Goal: Navigation & Orientation: Find specific page/section

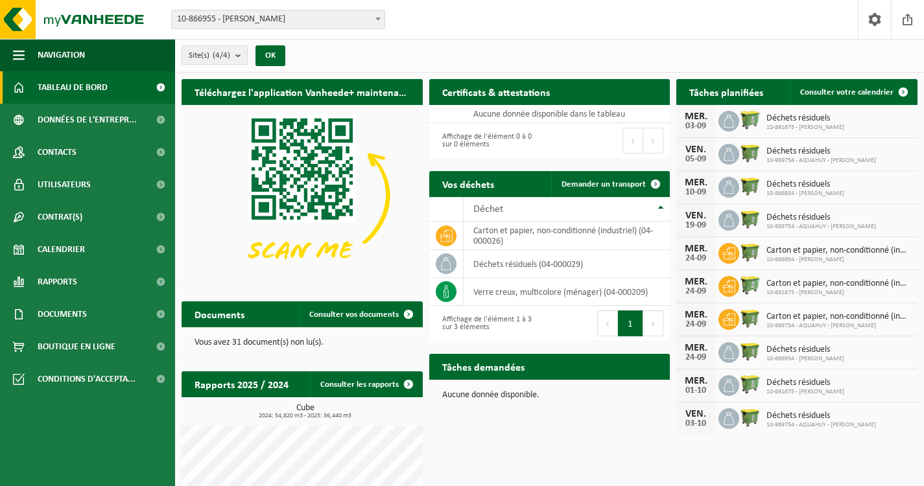
click at [375, 27] on span at bounding box center [378, 18] width 13 height 17
click at [123, 268] on link "Rapports" at bounding box center [87, 282] width 175 height 32
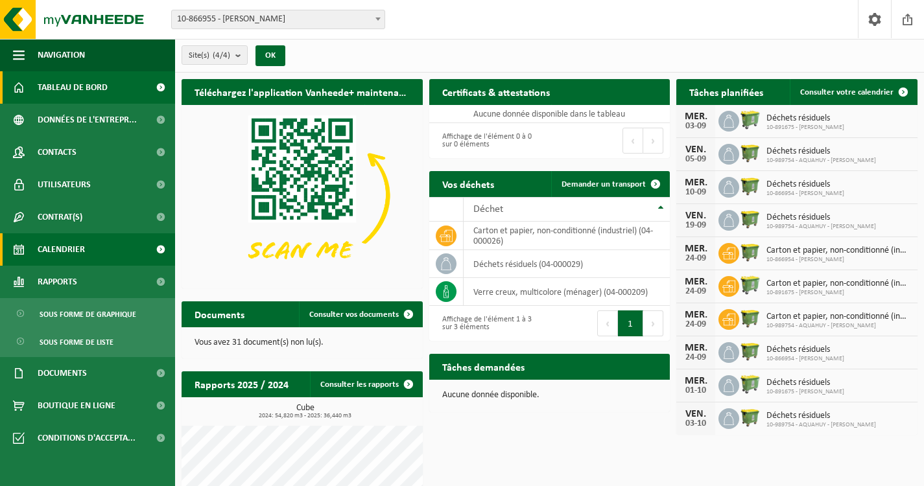
click at [129, 250] on link "Calendrier" at bounding box center [87, 249] width 175 height 32
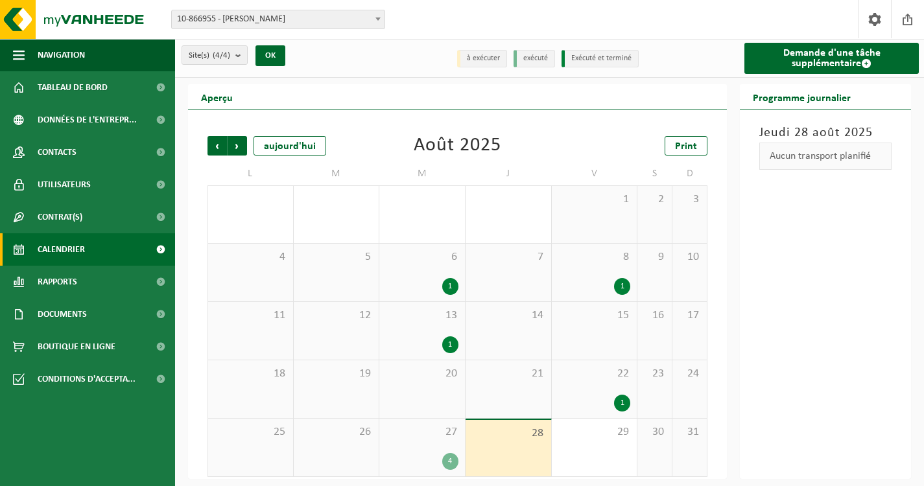
scroll to position [4, 0]
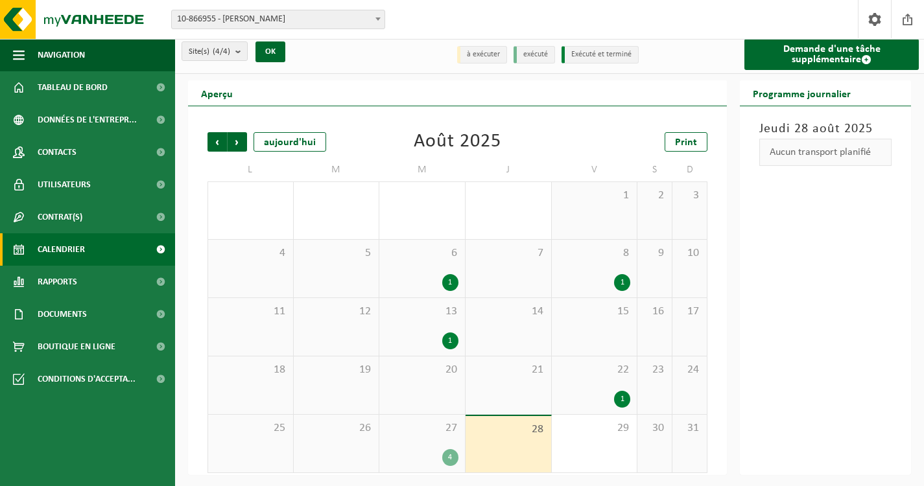
click at [429, 458] on div "4" at bounding box center [422, 457] width 73 height 17
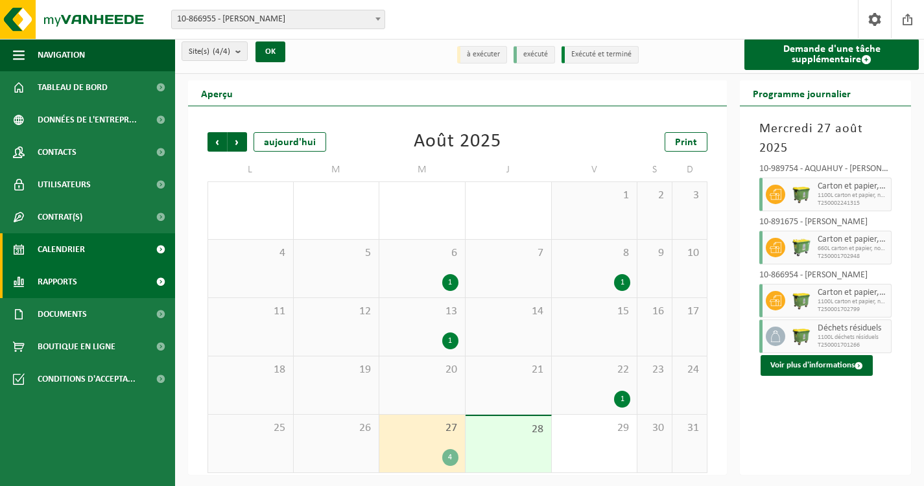
click at [110, 274] on link "Rapports" at bounding box center [87, 282] width 175 height 32
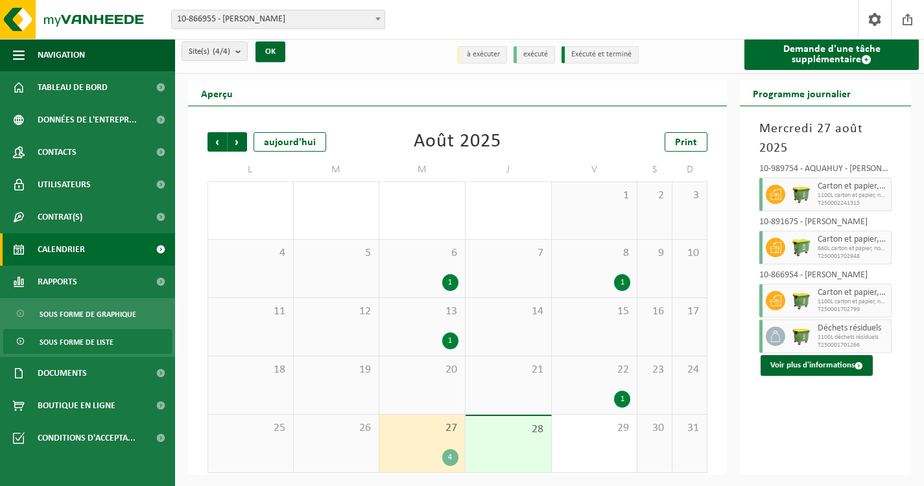
click at [100, 338] on span "Sous forme de liste" at bounding box center [77, 342] width 74 height 25
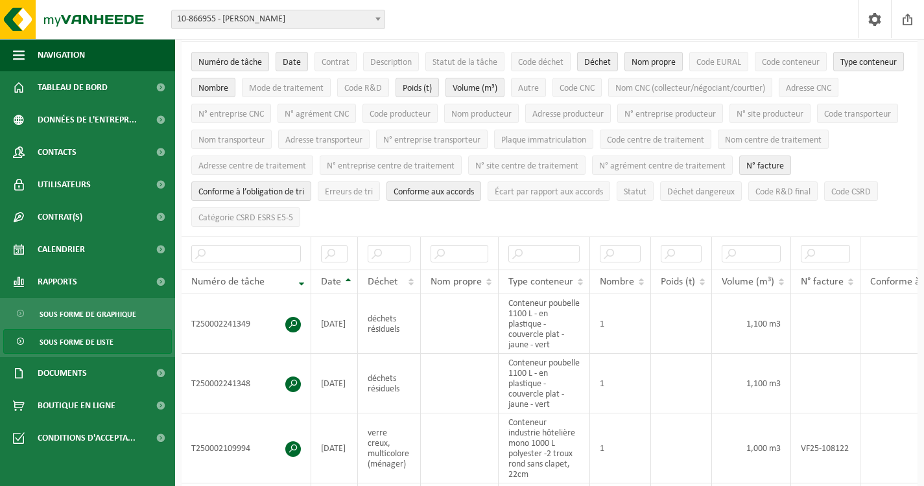
scroll to position [87, 0]
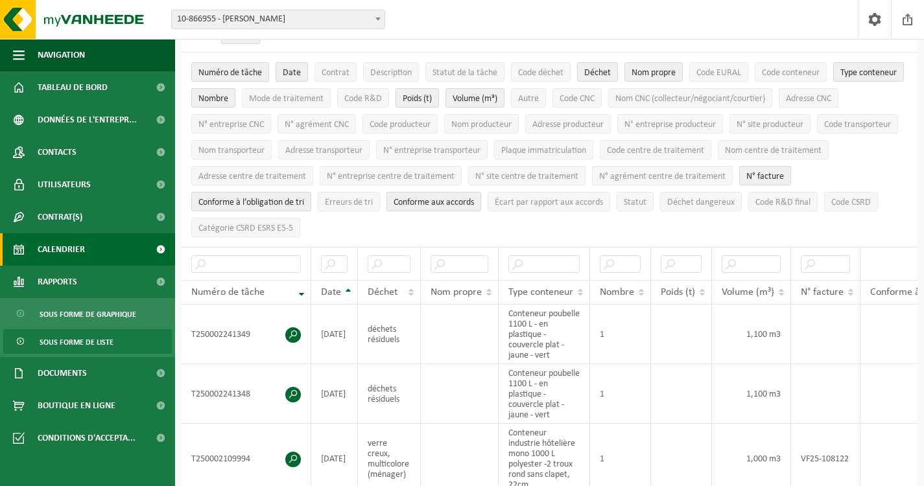
click at [67, 254] on span "Calendrier" at bounding box center [61, 249] width 47 height 32
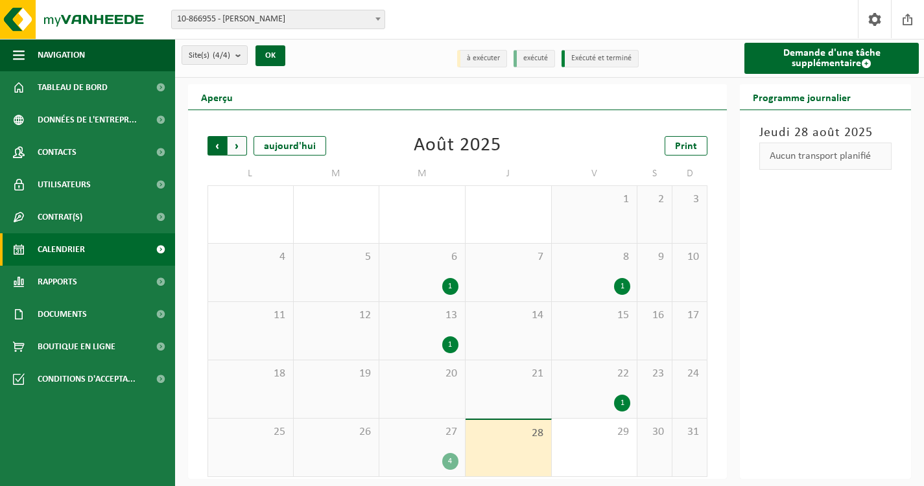
click at [233, 139] on span "Suivant" at bounding box center [237, 145] width 19 height 19
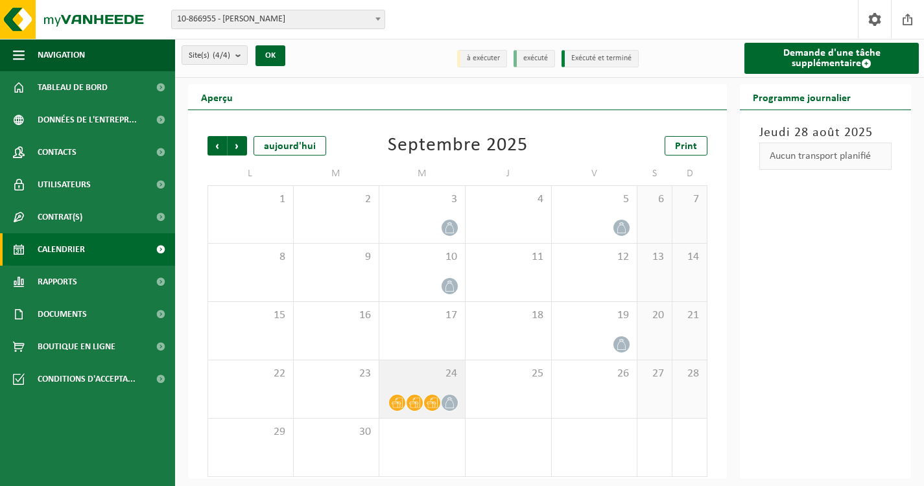
click at [425, 397] on span at bounding box center [432, 403] width 16 height 16
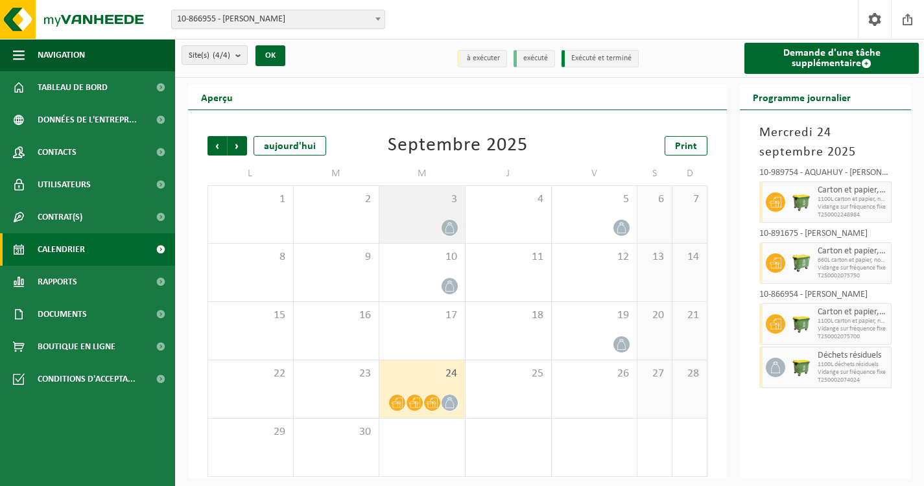
click at [428, 224] on div at bounding box center [422, 228] width 73 height 18
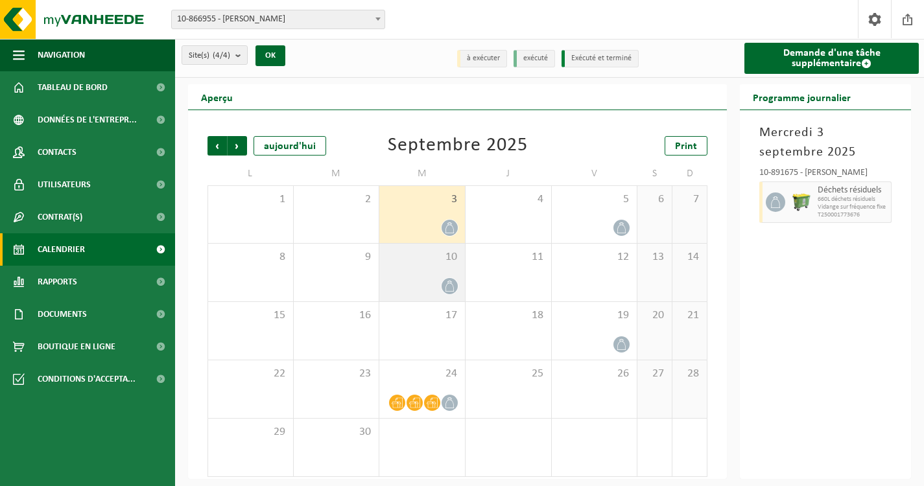
click at [425, 283] on div at bounding box center [422, 287] width 73 height 18
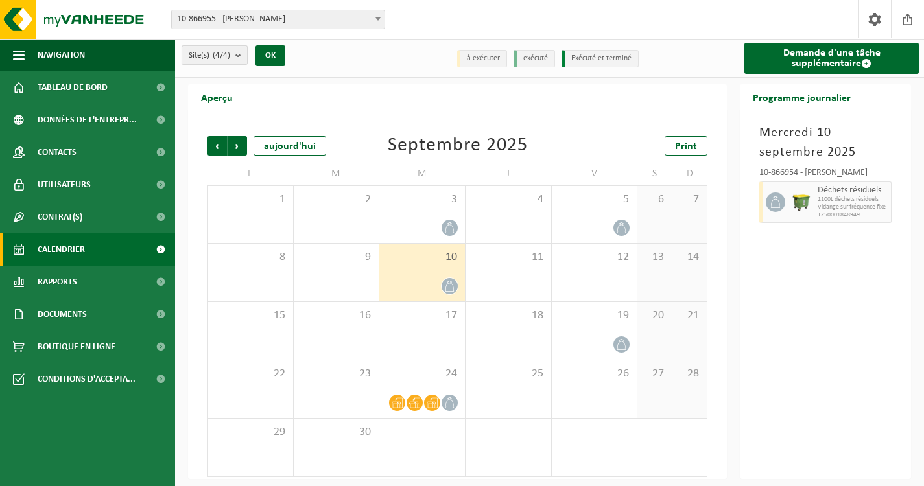
click at [244, 58] on b "submit" at bounding box center [241, 55] width 12 height 18
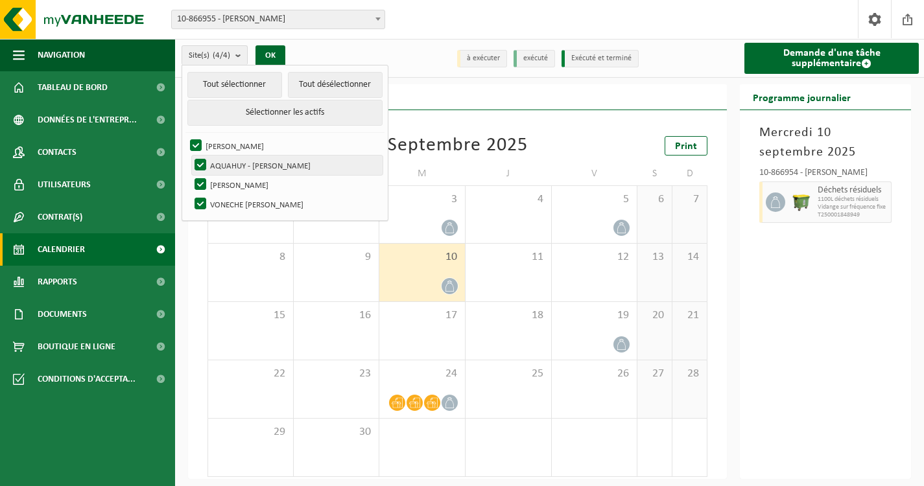
click at [285, 165] on label "AQUAHUY - [PERSON_NAME]" at bounding box center [287, 165] width 191 height 19
click at [190, 156] on input "AQUAHUY - [PERSON_NAME]" at bounding box center [189, 155] width 1 height 1
click at [285, 165] on label "AQUAHUY - [PERSON_NAME]" at bounding box center [287, 165] width 191 height 19
click at [190, 156] on input "AQUAHUY - [PERSON_NAME]" at bounding box center [189, 155] width 1 height 1
checkbox input "true"
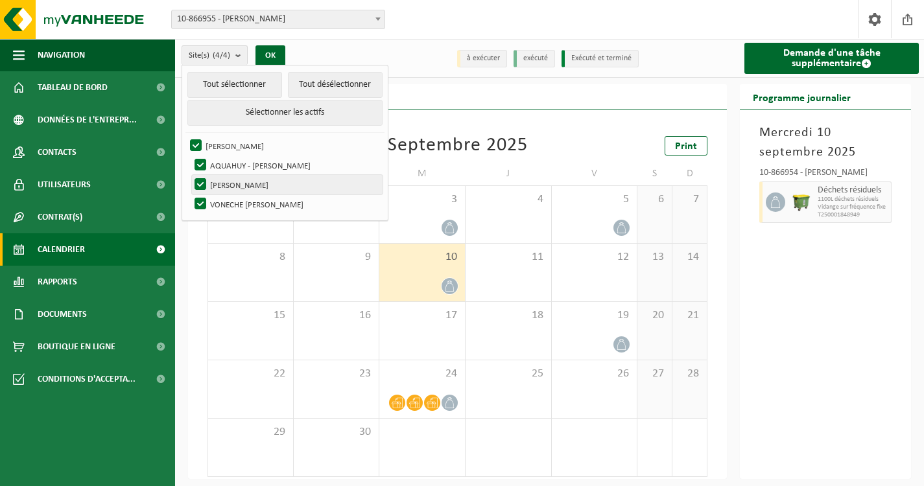
click at [209, 183] on label "[PERSON_NAME]" at bounding box center [287, 184] width 191 height 19
click at [190, 175] on input "[PERSON_NAME]" at bounding box center [189, 174] width 1 height 1
checkbox input "false"
click at [204, 196] on label "VONECHE [PERSON_NAME]" at bounding box center [287, 204] width 191 height 19
click at [190, 195] on input "VONECHE [PERSON_NAME]" at bounding box center [189, 194] width 1 height 1
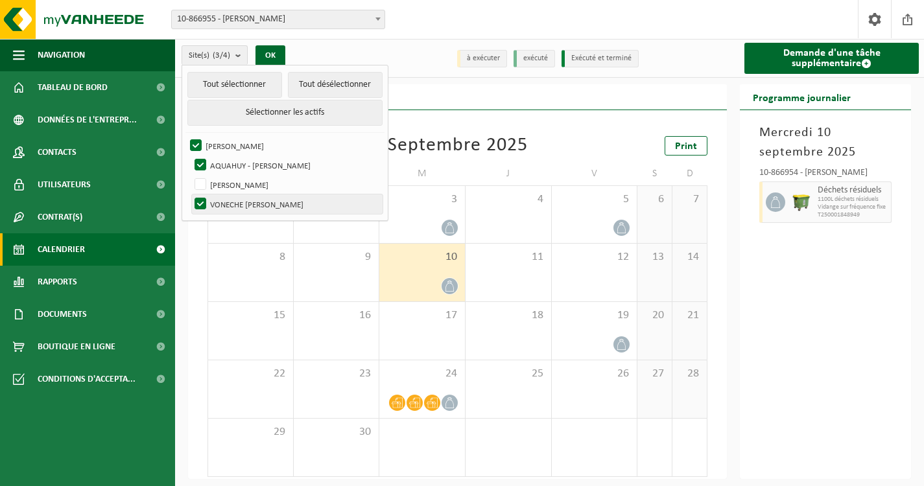
checkbox input "false"
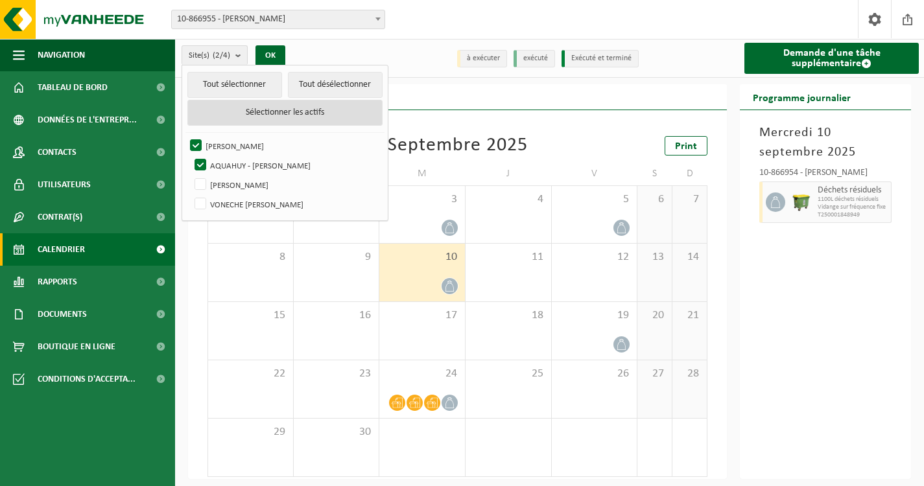
click at [283, 112] on button "Sélectionner les actifs" at bounding box center [284, 113] width 195 height 26
checkbox input "true"
click at [283, 112] on button "Sélectionner les actifs" at bounding box center [284, 113] width 195 height 26
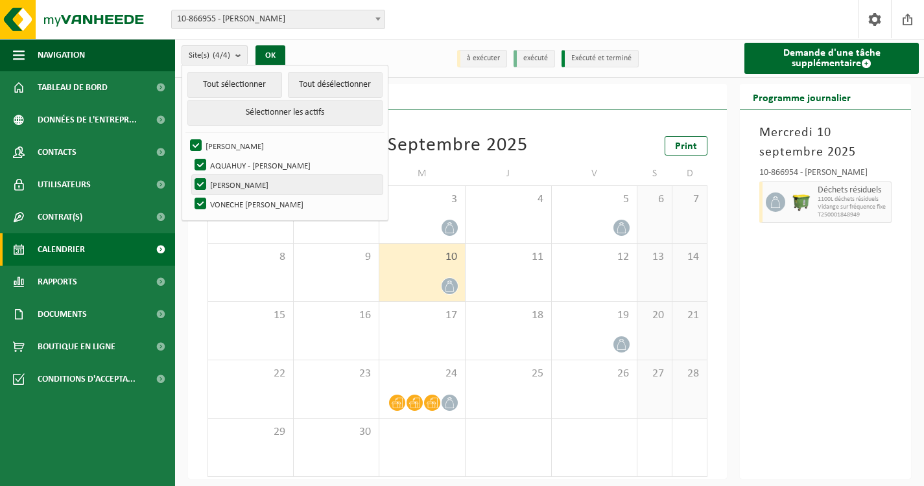
click at [197, 183] on label "[PERSON_NAME]" at bounding box center [287, 184] width 191 height 19
click at [190, 175] on input "[PERSON_NAME]" at bounding box center [189, 174] width 1 height 1
checkbox input "false"
click at [197, 197] on label "VONECHE [PERSON_NAME]" at bounding box center [287, 204] width 191 height 19
click at [190, 195] on input "VONECHE [PERSON_NAME]" at bounding box center [189, 194] width 1 height 1
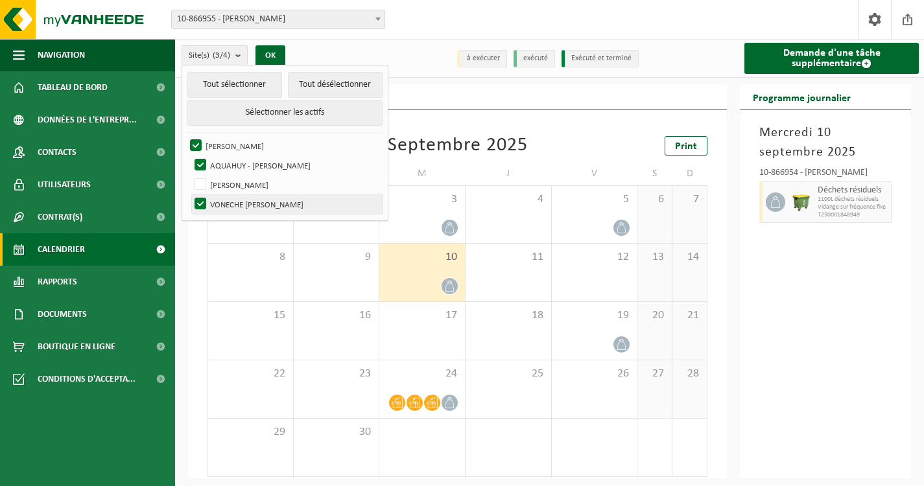
checkbox input "false"
click at [267, 53] on button "OK" at bounding box center [270, 55] width 30 height 21
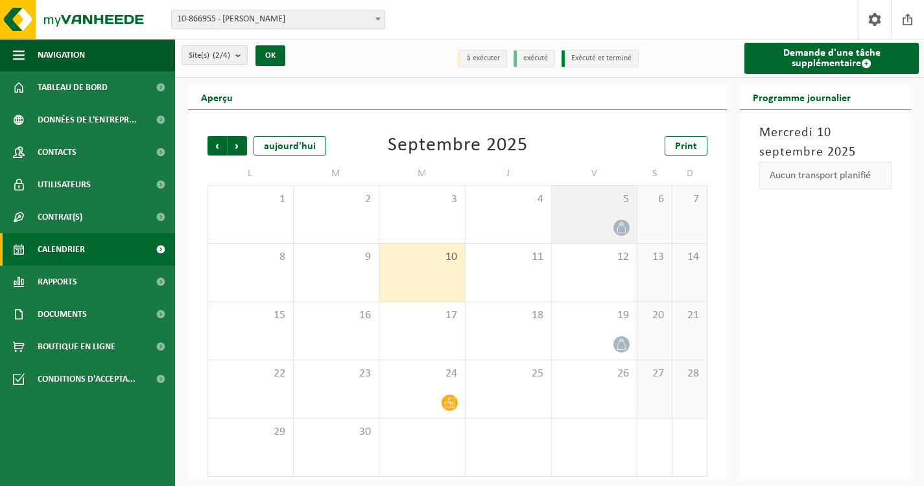
click at [591, 207] on span "5" at bounding box center [594, 200] width 73 height 14
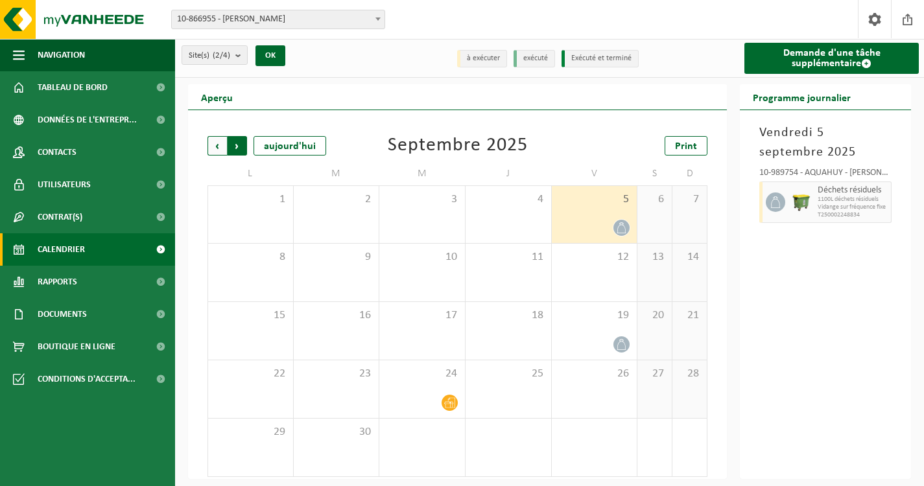
click at [219, 148] on span "Précédent" at bounding box center [216, 145] width 19 height 19
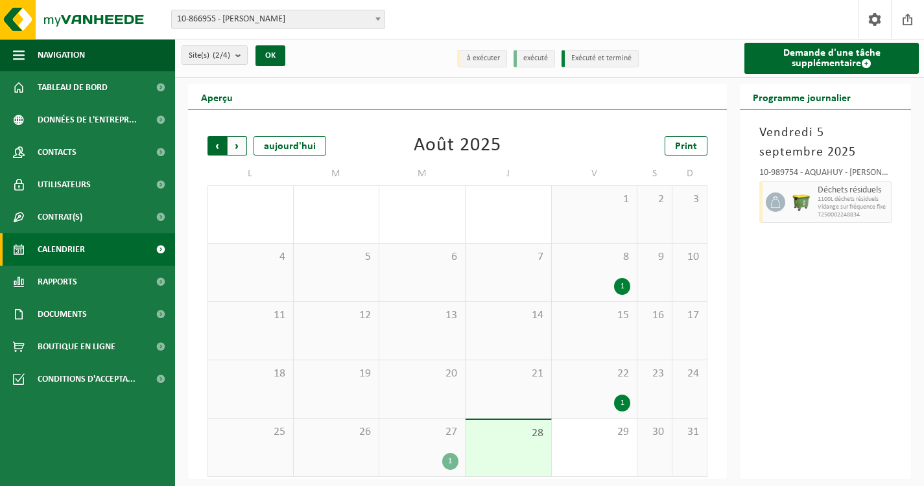
click at [240, 146] on span "Suivant" at bounding box center [237, 145] width 19 height 19
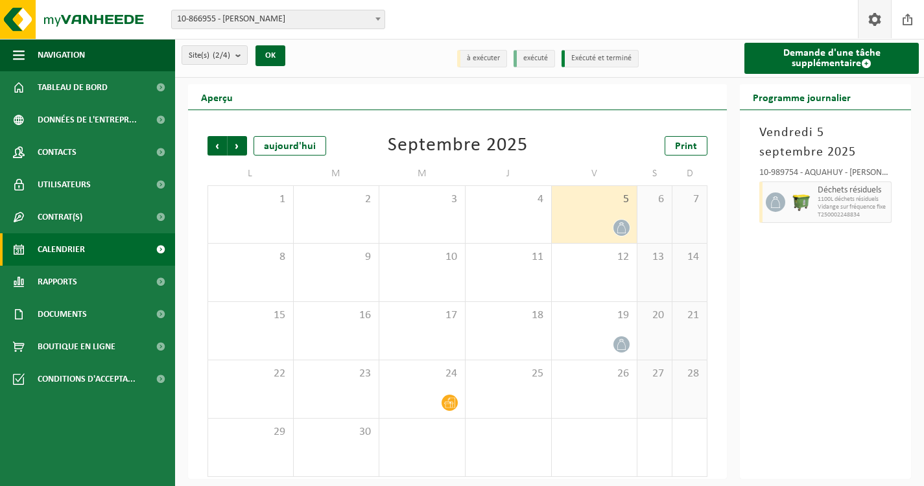
click at [880, 26] on span at bounding box center [874, 19] width 19 height 38
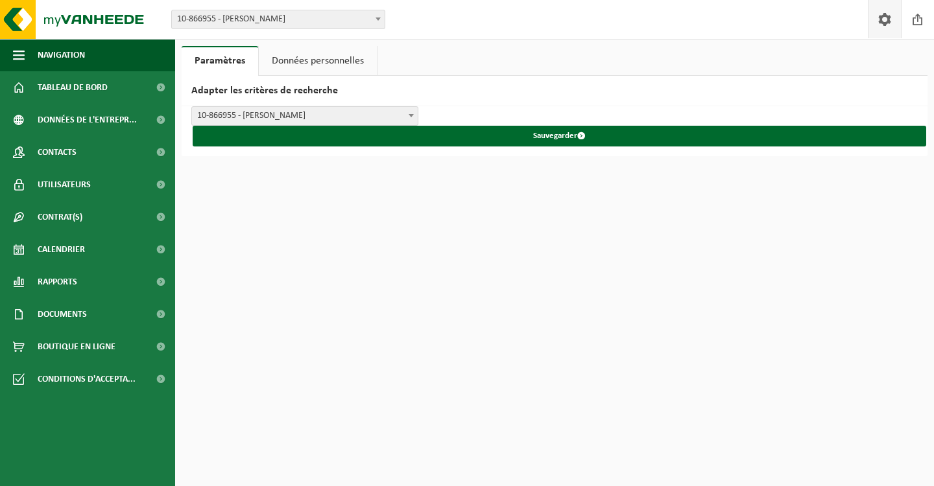
click at [326, 66] on link "Données personnelles" at bounding box center [318, 61] width 118 height 30
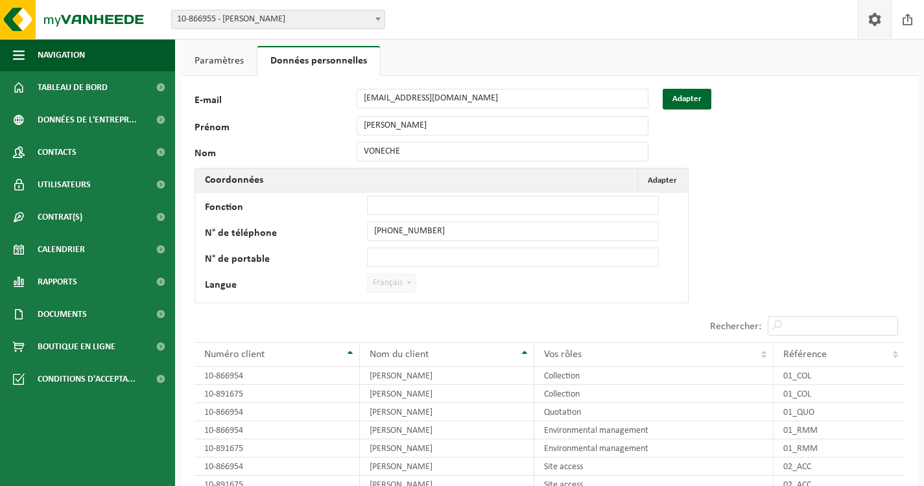
click at [874, 18] on span at bounding box center [874, 19] width 19 height 38
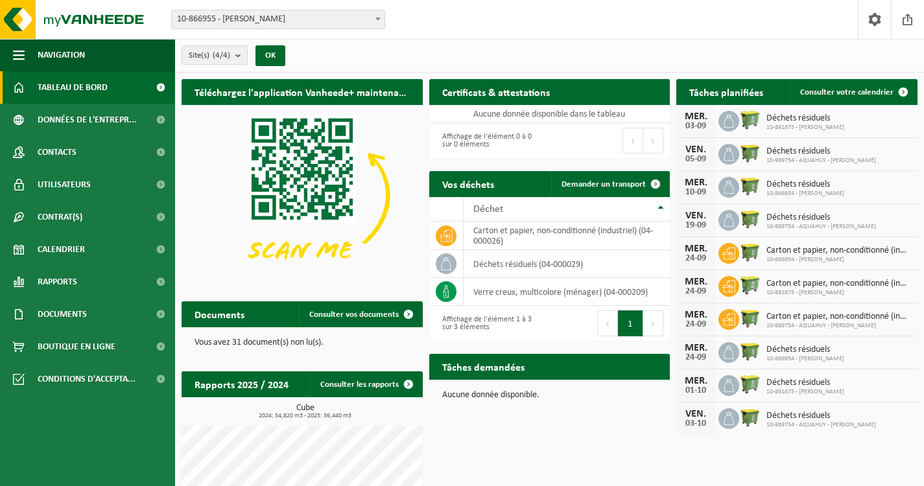
click at [373, 23] on span at bounding box center [378, 18] width 13 height 17
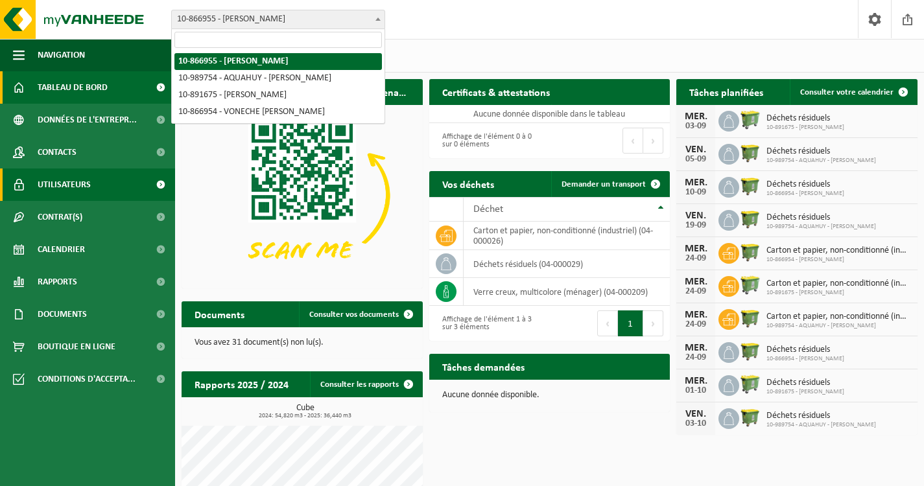
click at [69, 188] on span "Utilisateurs" at bounding box center [64, 185] width 53 height 32
